Goal: Information Seeking & Learning: Find specific fact

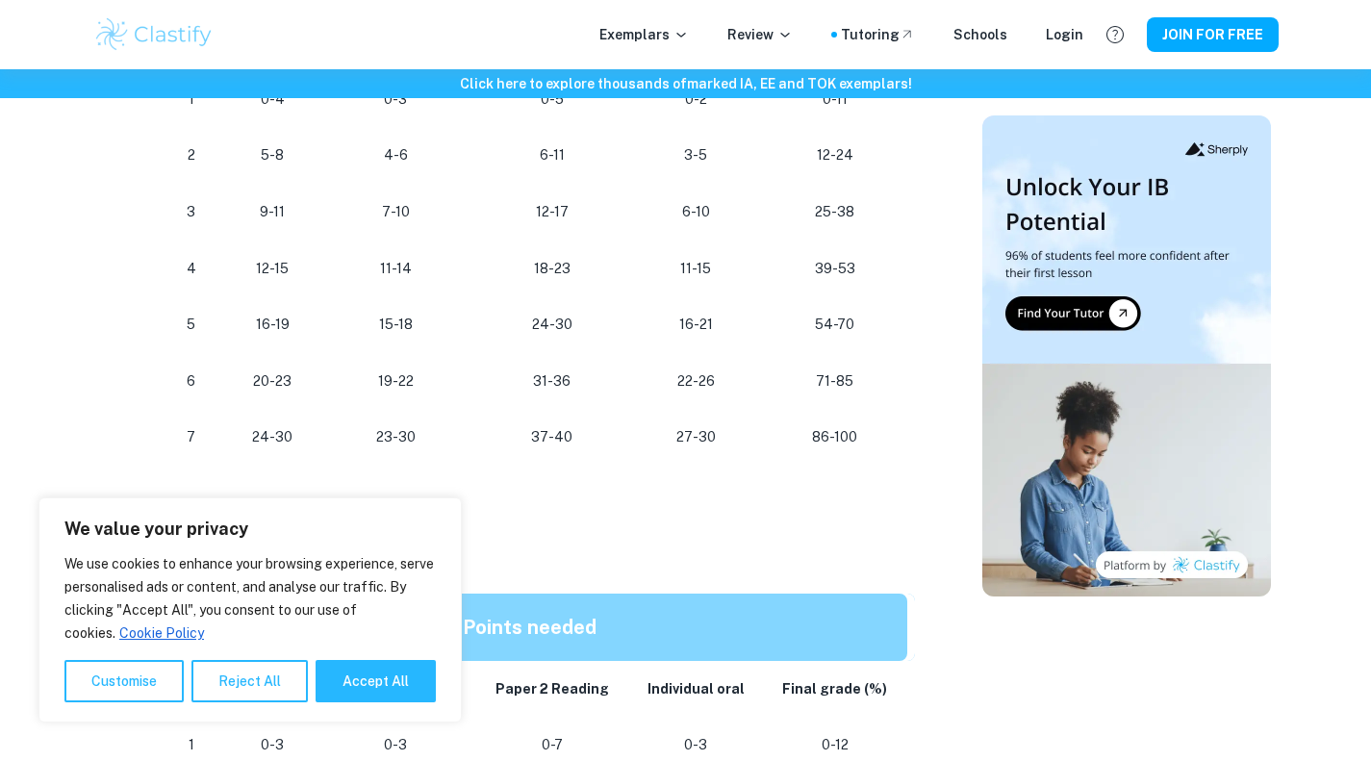
scroll to position [1272, 0]
drag, startPoint x: 814, startPoint y: 436, endPoint x: 861, endPoint y: 444, distance: 47.9
click at [861, 444] on p "86-100" at bounding box center [834, 438] width 113 height 26
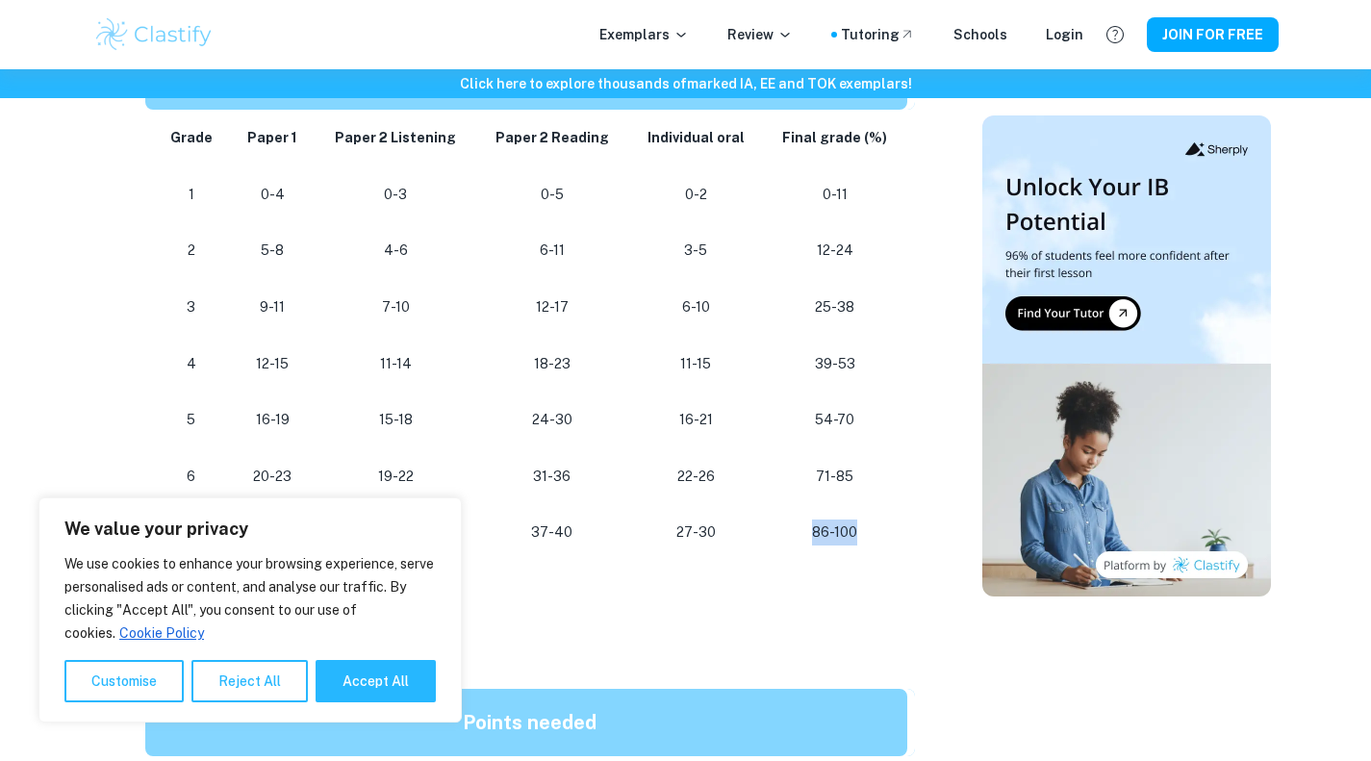
scroll to position [1176, 0]
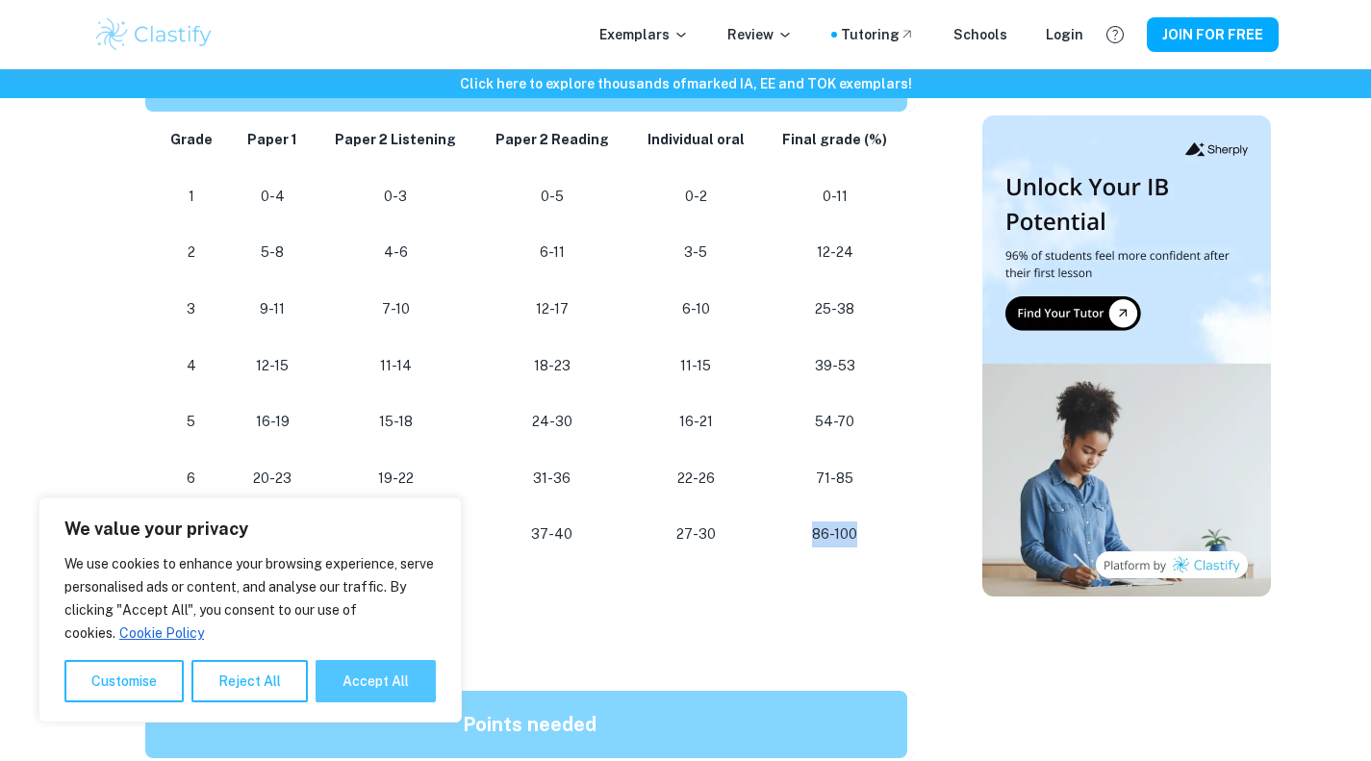
click at [400, 673] on button "Accept All" at bounding box center [376, 681] width 120 height 42
checkbox input "true"
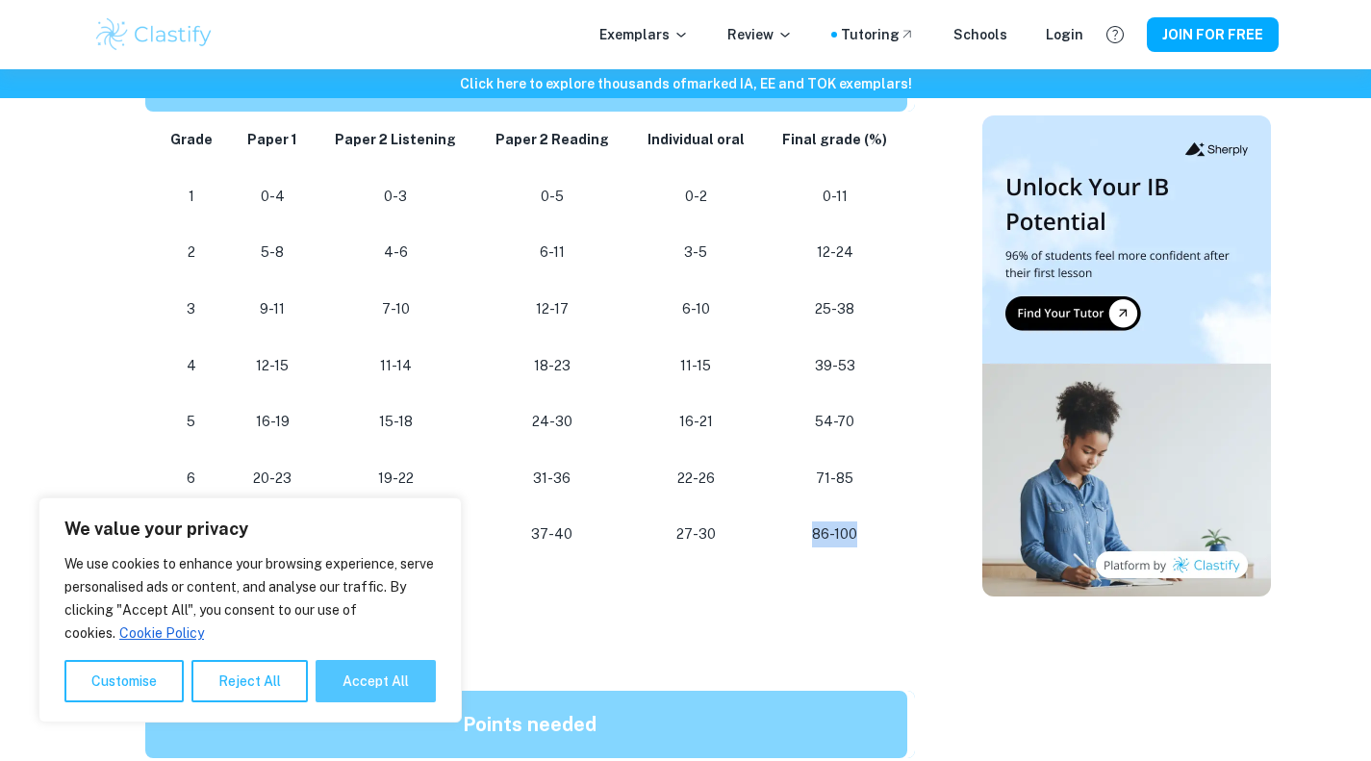
checkbox input "true"
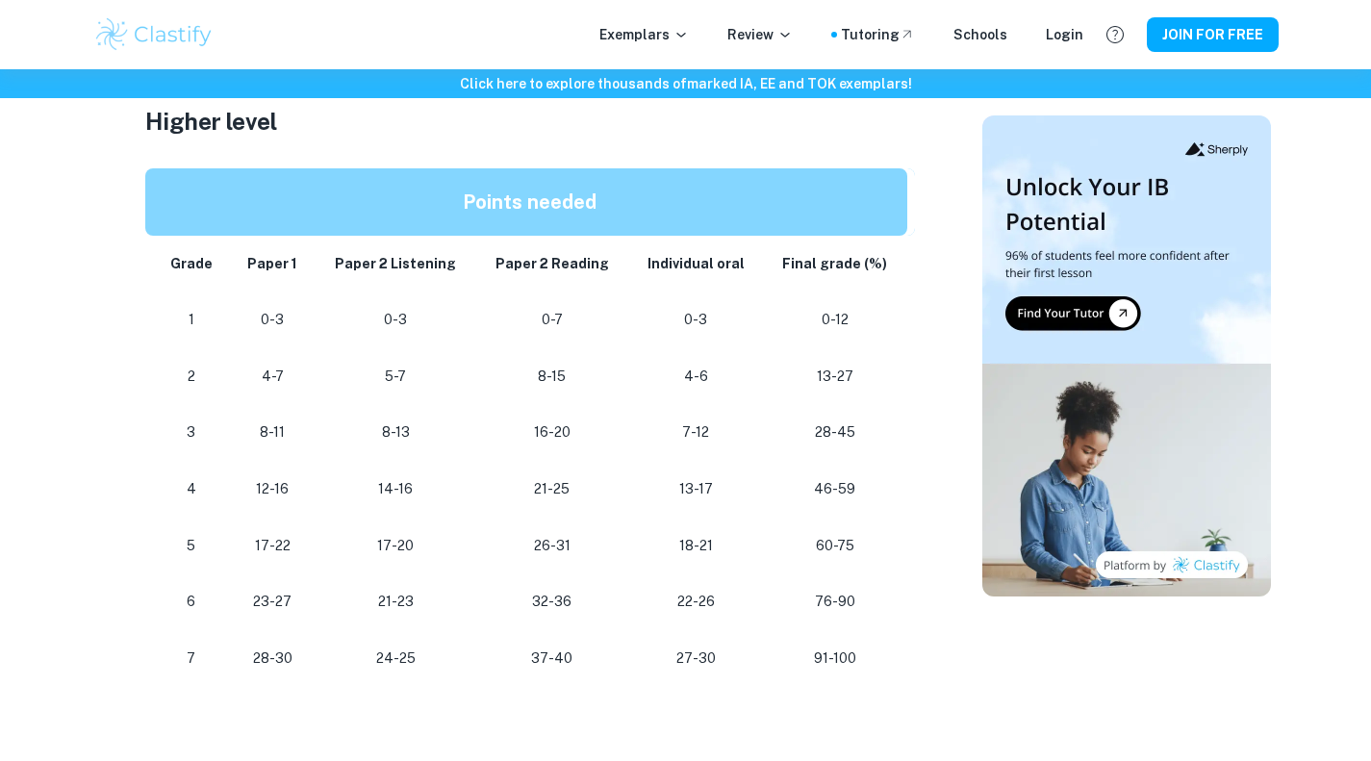
scroll to position [1697, 0]
click at [825, 669] on p "91-100" at bounding box center [834, 660] width 113 height 26
drag, startPoint x: 825, startPoint y: 669, endPoint x: 864, endPoint y: 672, distance: 38.7
click at [864, 672] on td "91-100" at bounding box center [838, 659] width 151 height 57
drag, startPoint x: 822, startPoint y: 618, endPoint x: 877, endPoint y: 597, distance: 59.3
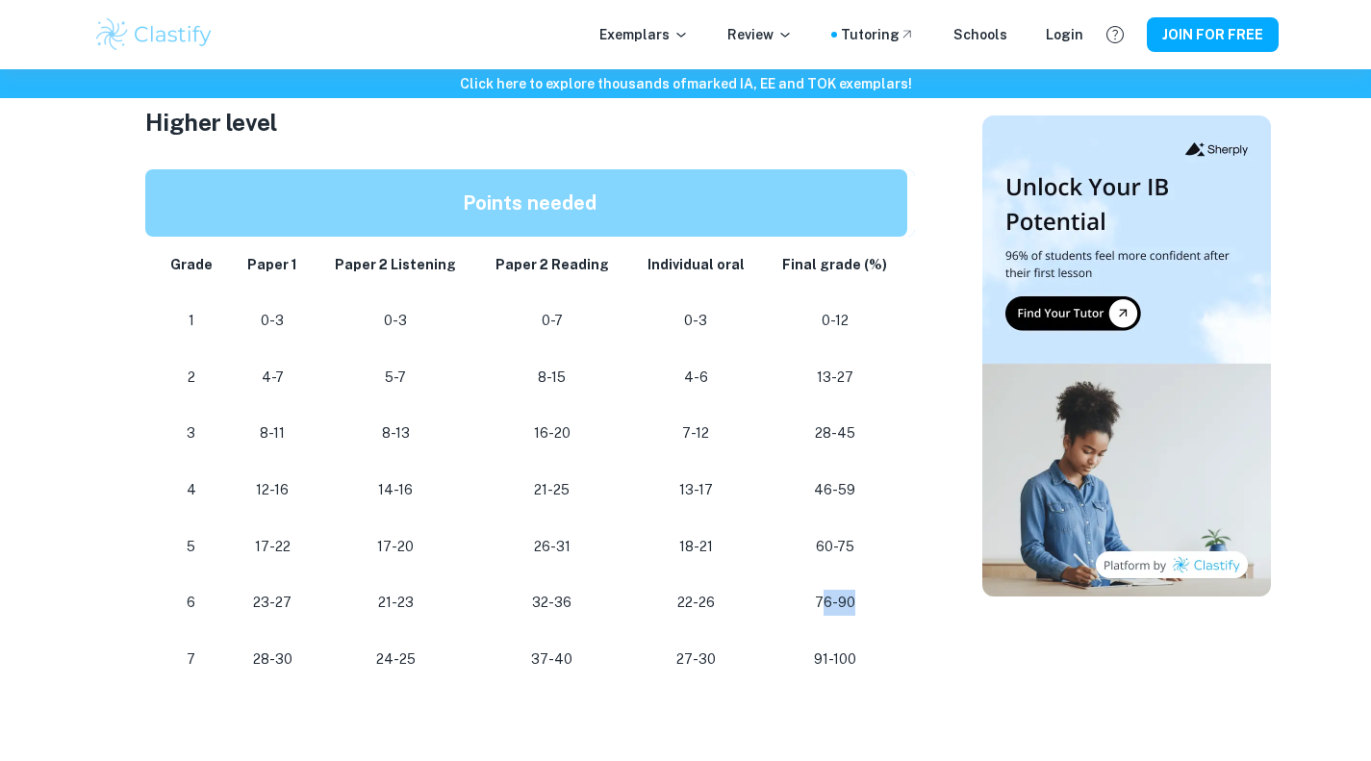
click at [877, 597] on td "76-90" at bounding box center [838, 602] width 151 height 57
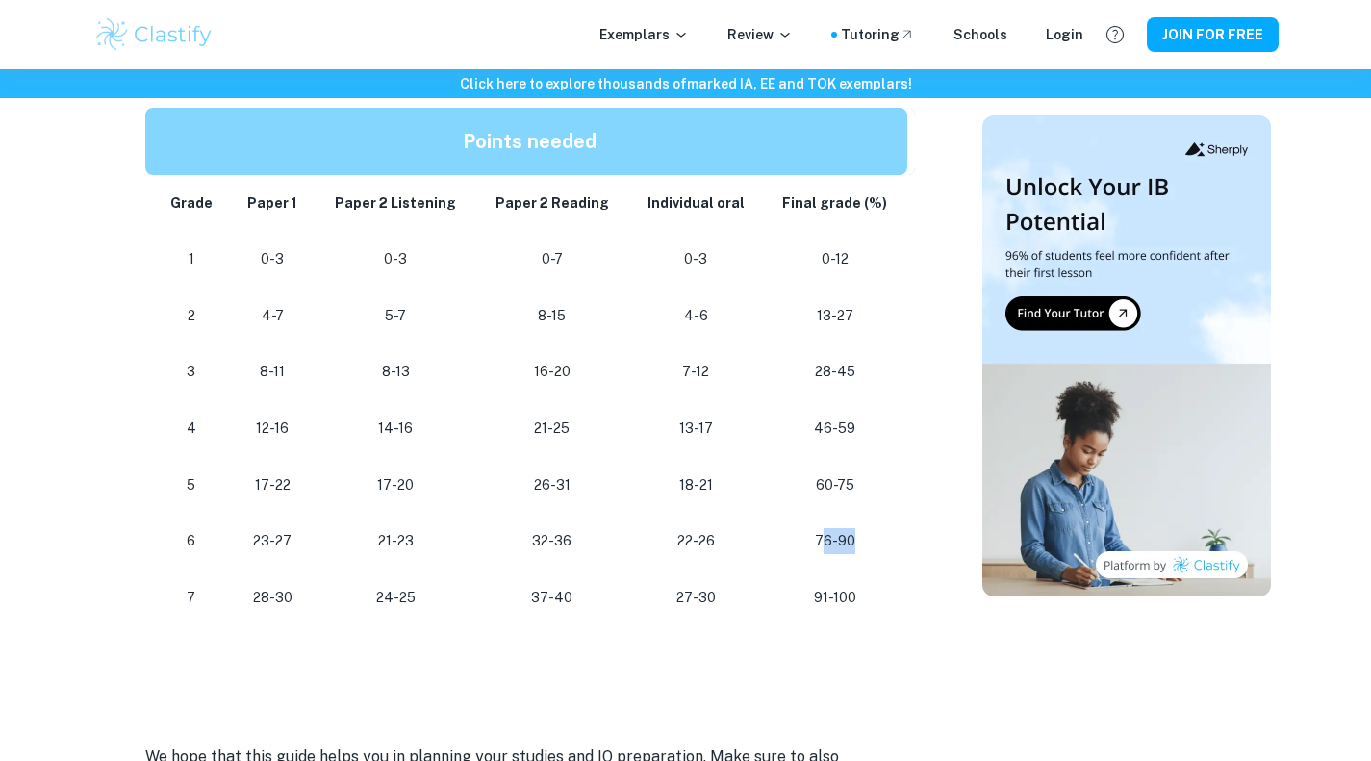
scroll to position [1758, 0]
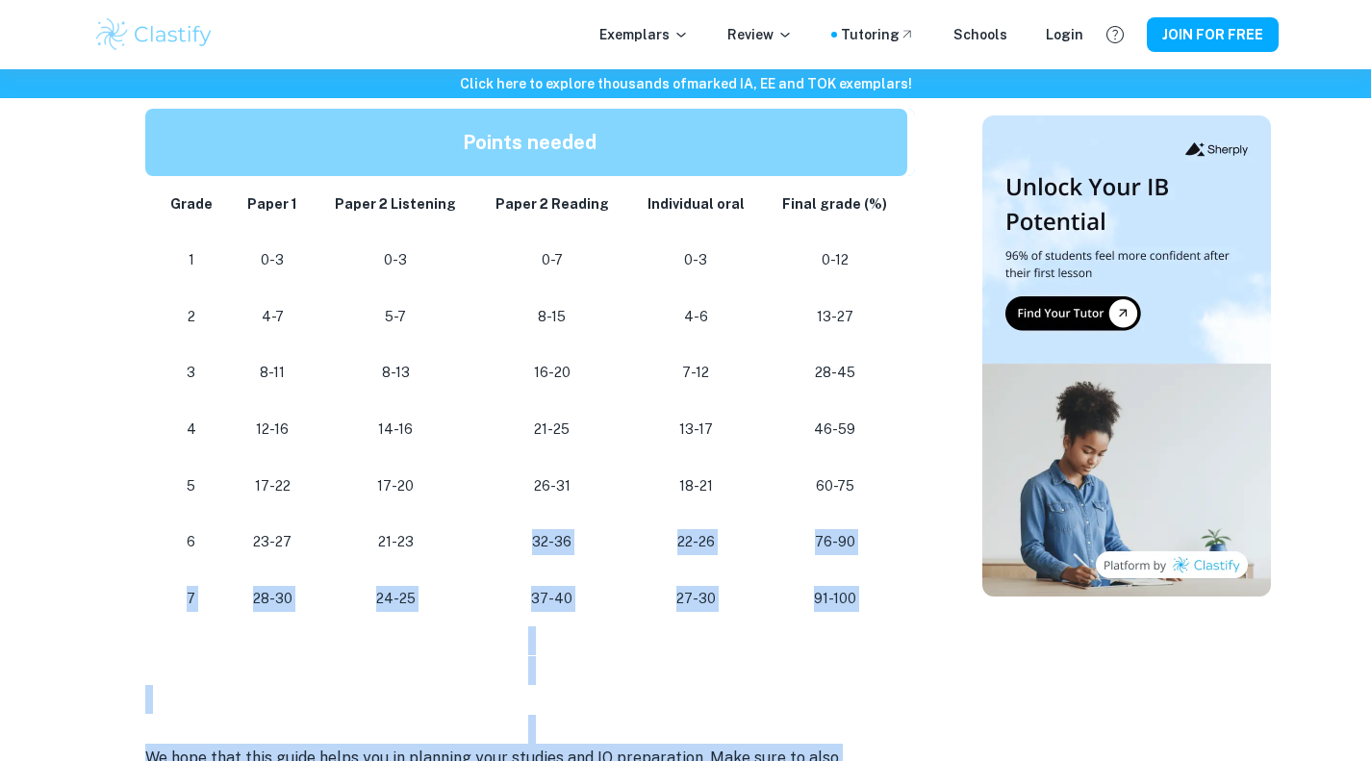
drag, startPoint x: 455, startPoint y: 557, endPoint x: 204, endPoint y: 806, distance: 353.7
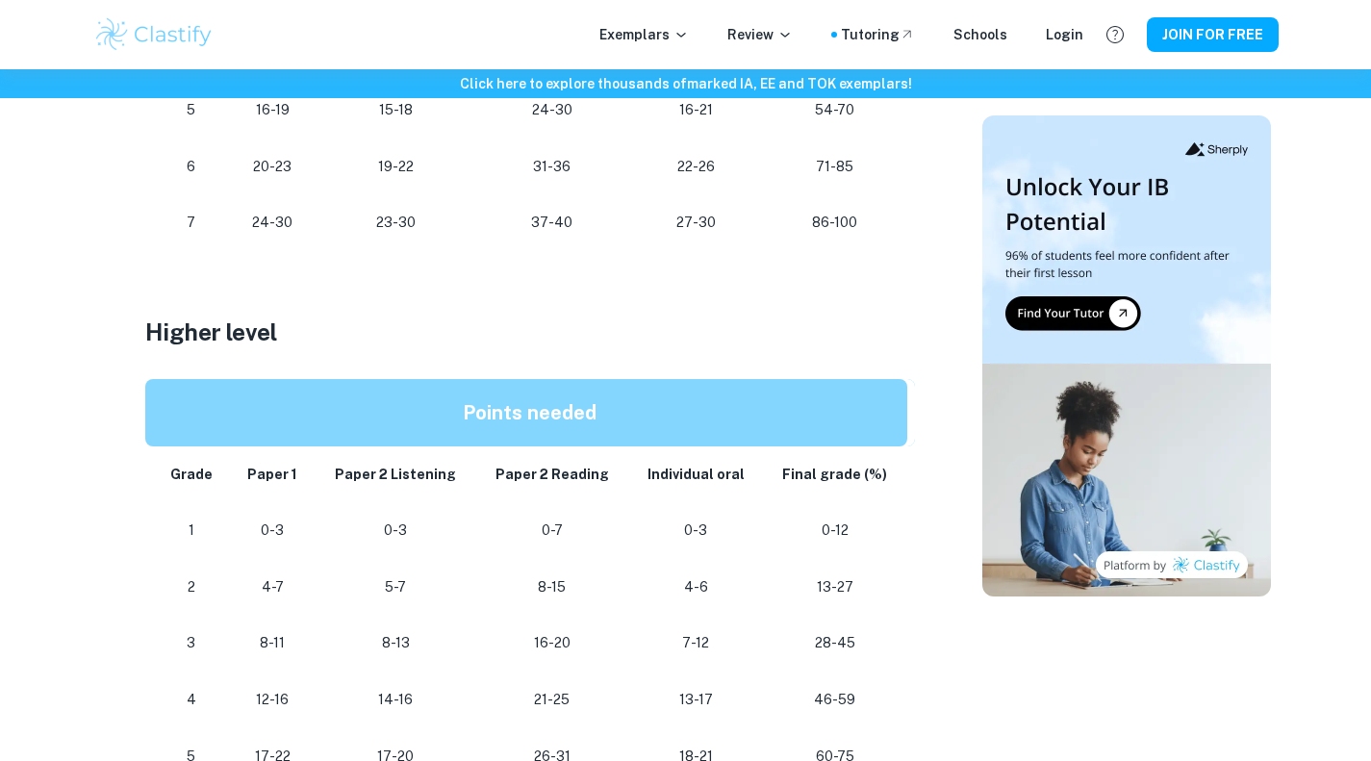
scroll to position [1483, 0]
